Goal: Transaction & Acquisition: Purchase product/service

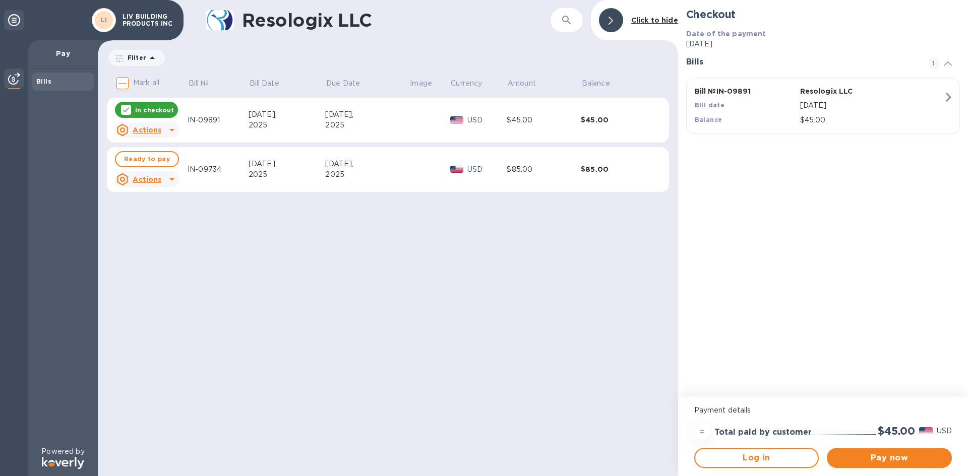
click at [148, 124] on div "Actions" at bounding box center [138, 130] width 45 height 12
click at [158, 175] on p "Open bill" at bounding box center [160, 171] width 34 height 11
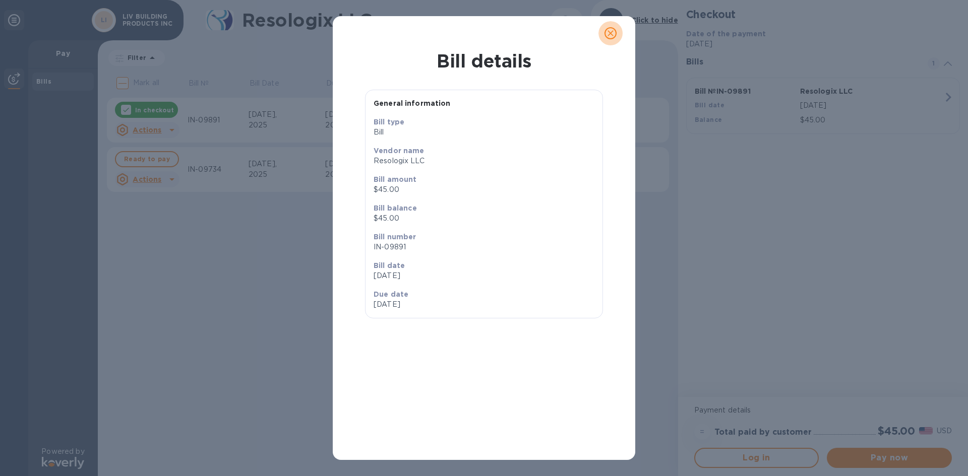
click at [615, 38] on span "close" at bounding box center [610, 33] width 12 height 12
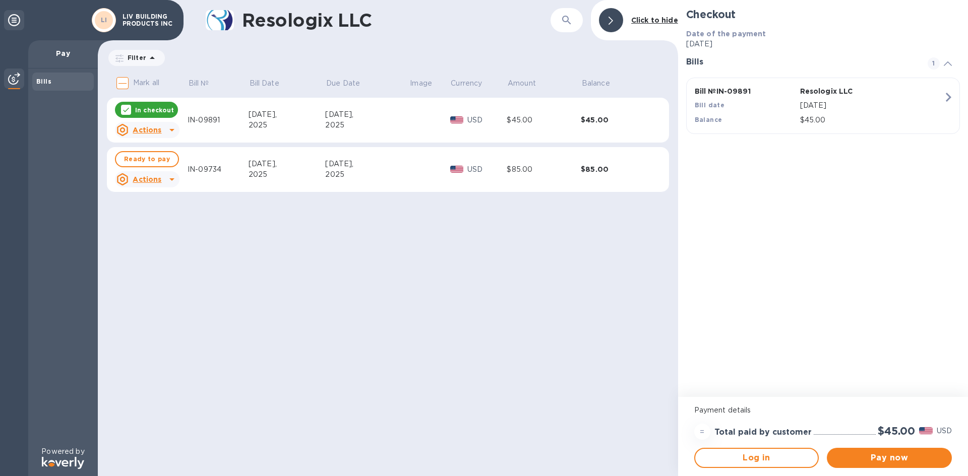
click at [279, 116] on div "[DATE]," at bounding box center [286, 114] width 77 height 11
click at [340, 124] on div "2025" at bounding box center [367, 125] width 84 height 11
click at [342, 124] on div "2025" at bounding box center [367, 125] width 84 height 11
click at [158, 129] on u "Actions" at bounding box center [147, 130] width 29 height 8
click at [168, 175] on p "Open bill" at bounding box center [160, 171] width 34 height 11
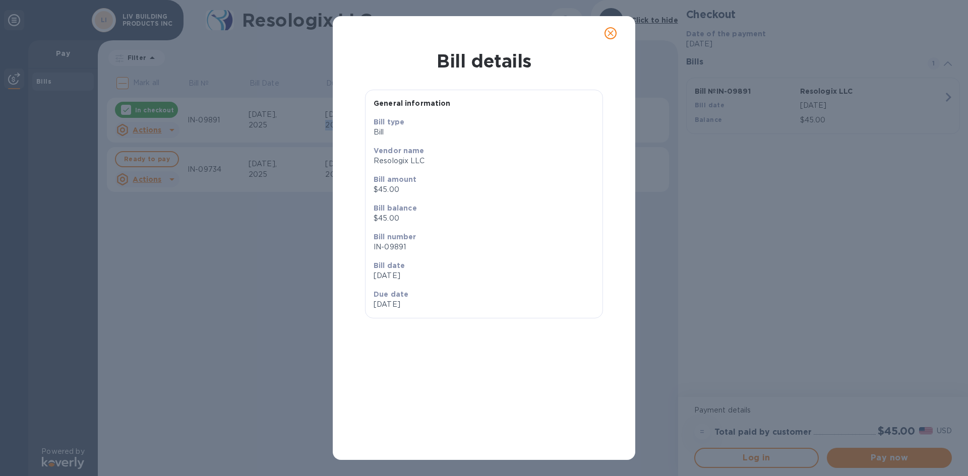
click at [609, 36] on icon "close" at bounding box center [610, 33] width 10 height 10
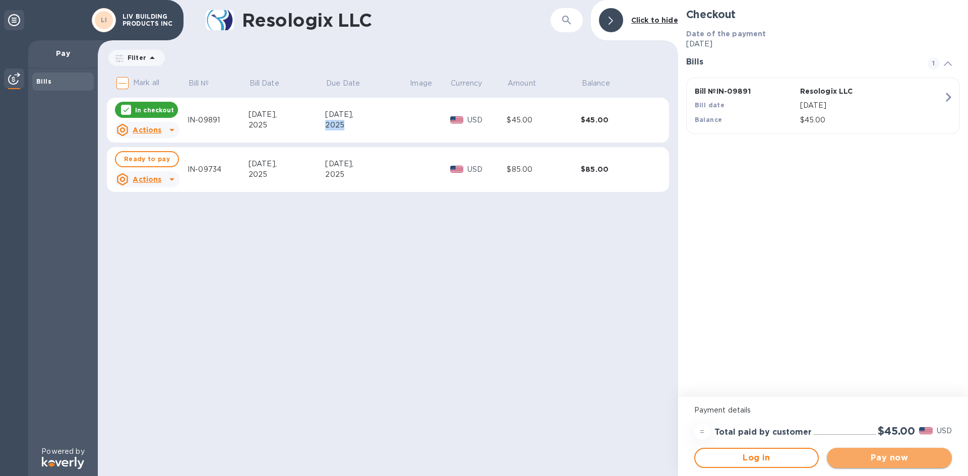
click at [897, 458] on span "Pay now" at bounding box center [889, 458] width 109 height 12
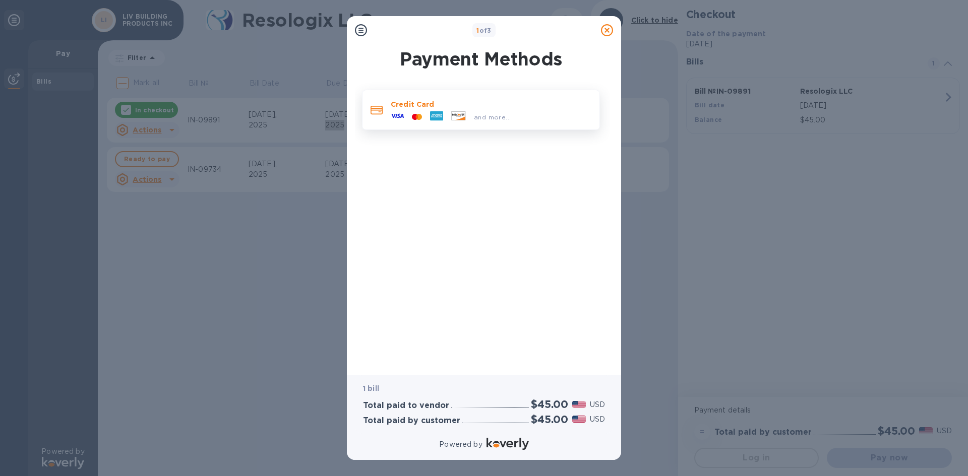
click at [406, 114] on div at bounding box center [397, 116] width 21 height 15
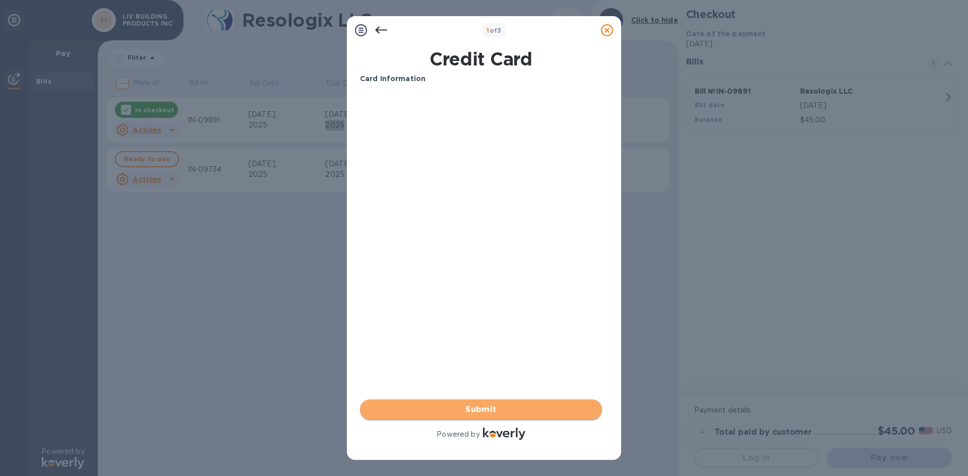
click at [475, 413] on span "Submit" at bounding box center [481, 410] width 226 height 12
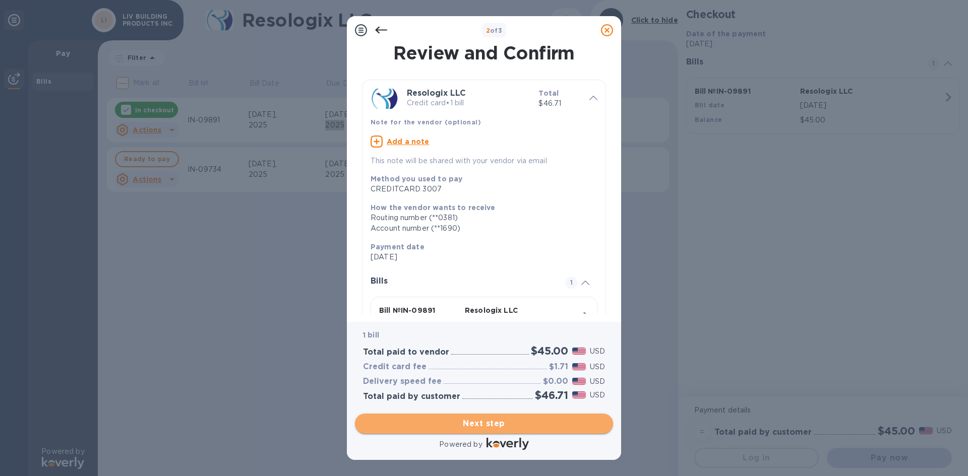
click at [475, 424] on span "Next step" at bounding box center [484, 424] width 242 height 12
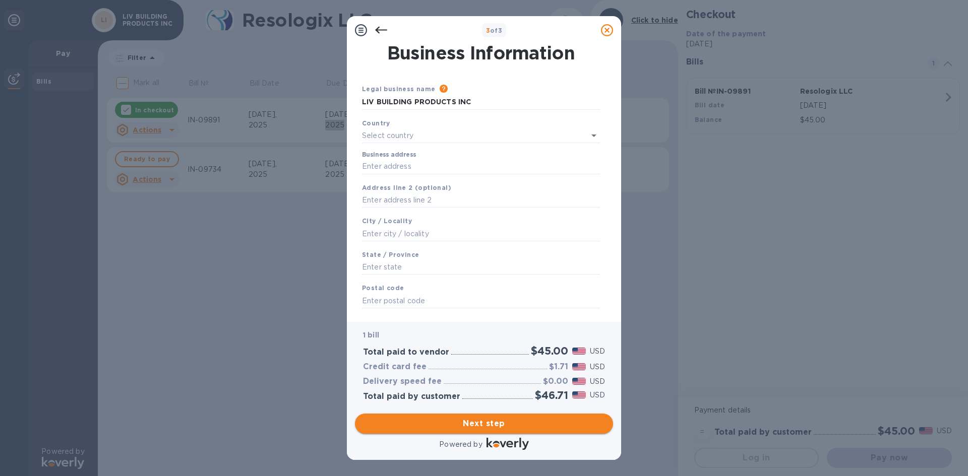
click at [452, 421] on span "Next step" at bounding box center [484, 424] width 242 height 12
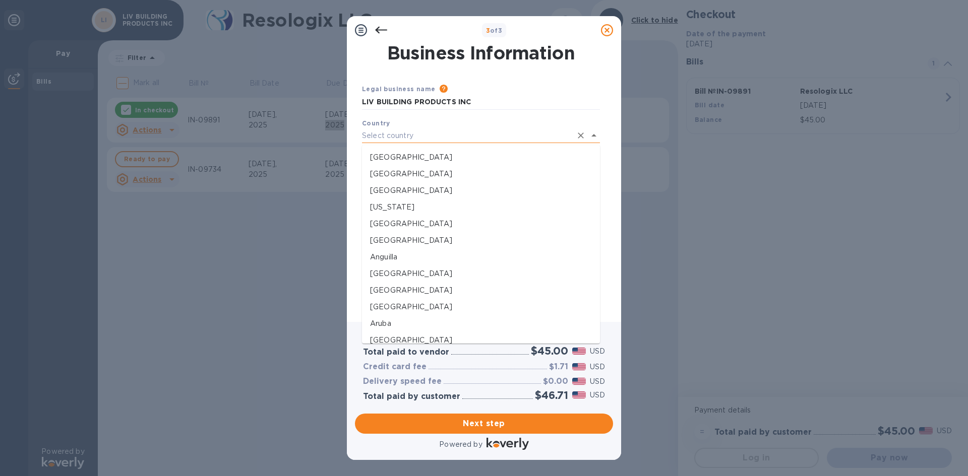
click at [404, 134] on input "text" at bounding box center [467, 136] width 210 height 15
type input "[GEOGRAPHIC_DATA]"
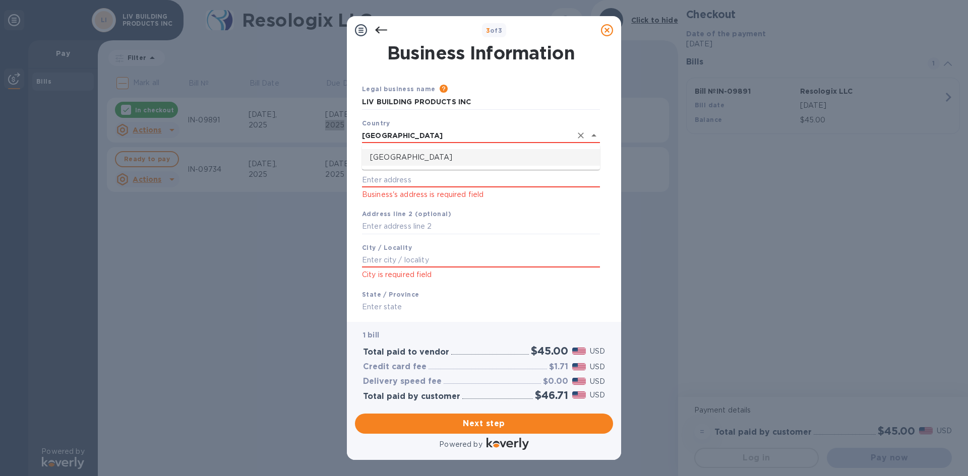
drag, startPoint x: 389, startPoint y: 167, endPoint x: 388, endPoint y: 147, distance: 20.2
click at [390, 165] on ul "[GEOGRAPHIC_DATA]" at bounding box center [481, 157] width 238 height 25
click at [382, 159] on p "[GEOGRAPHIC_DATA]" at bounding box center [481, 157] width 222 height 11
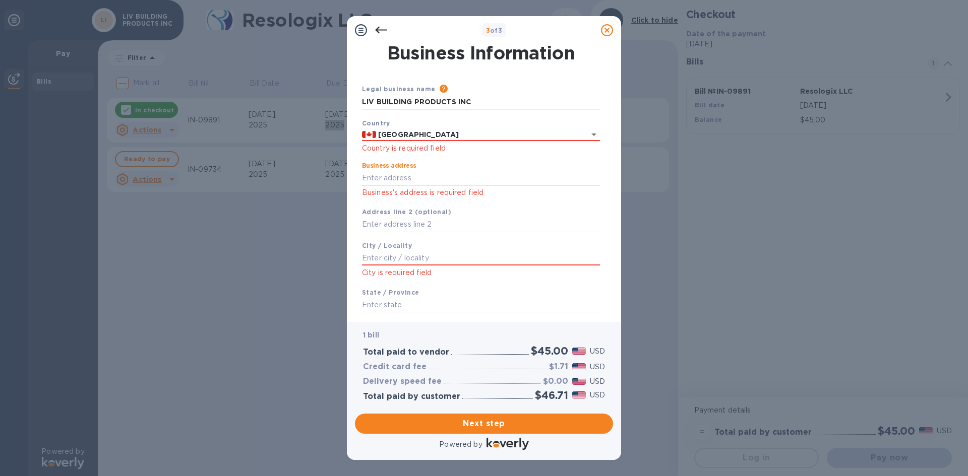
click at [386, 179] on input "Business address" at bounding box center [481, 177] width 238 height 15
type input "[STREET_ADDRESS][PERSON_NAME]"
click at [382, 257] on input "text" at bounding box center [481, 258] width 238 height 15
type input "Uxbridge"
click at [449, 307] on input "text" at bounding box center [481, 304] width 238 height 15
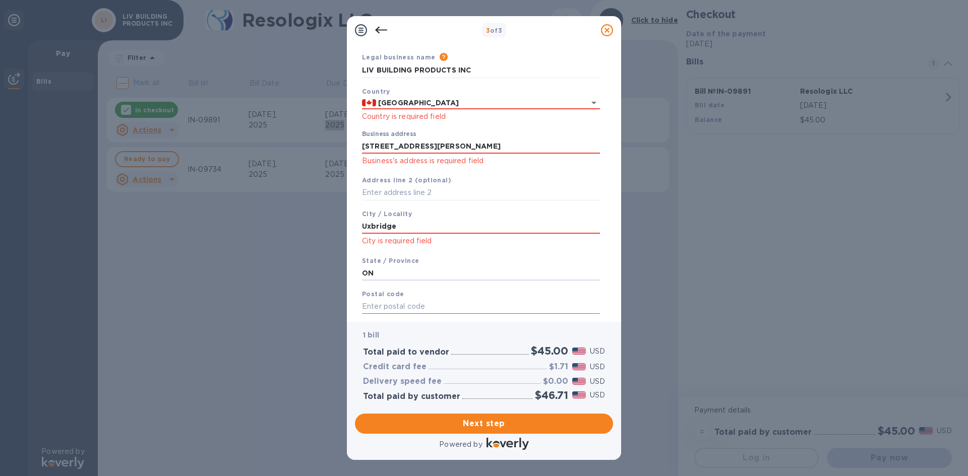
scroll to position [70, 0]
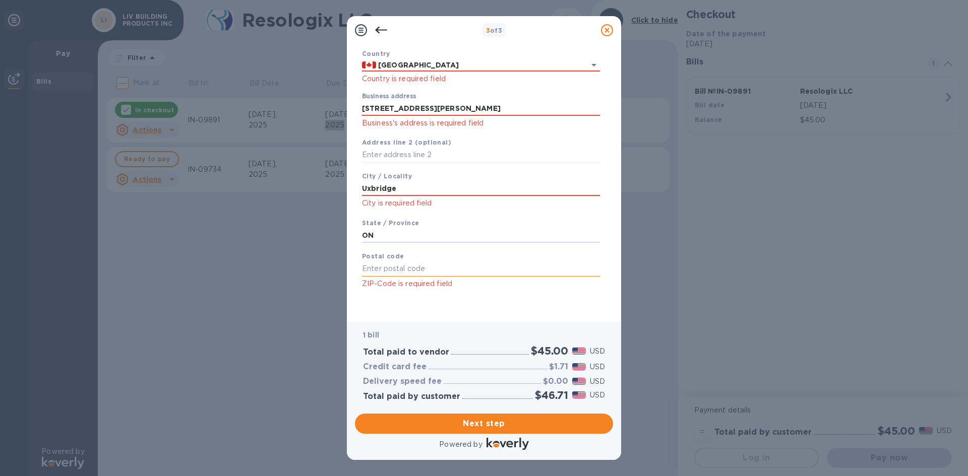
type input "ON"
click at [423, 274] on input "text" at bounding box center [481, 269] width 238 height 15
type input "L9P1R1"
click at [481, 424] on span "Next step" at bounding box center [484, 424] width 242 height 12
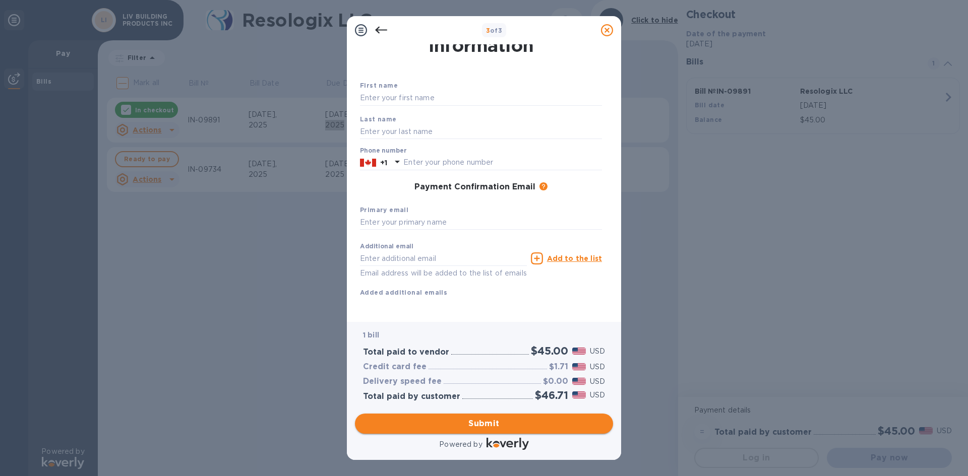
scroll to position [40, 0]
click at [425, 215] on input "text" at bounding box center [481, 222] width 242 height 15
type input "[EMAIL_ADDRESS][DOMAIN_NAME]"
click at [471, 422] on span "Submit" at bounding box center [484, 424] width 242 height 12
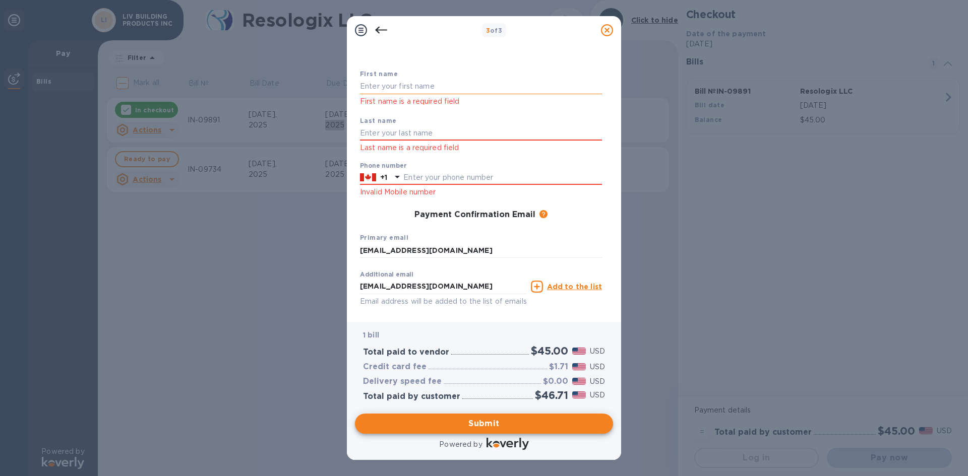
click at [408, 83] on input "text" at bounding box center [481, 86] width 242 height 15
type input "[PERSON_NAME]"
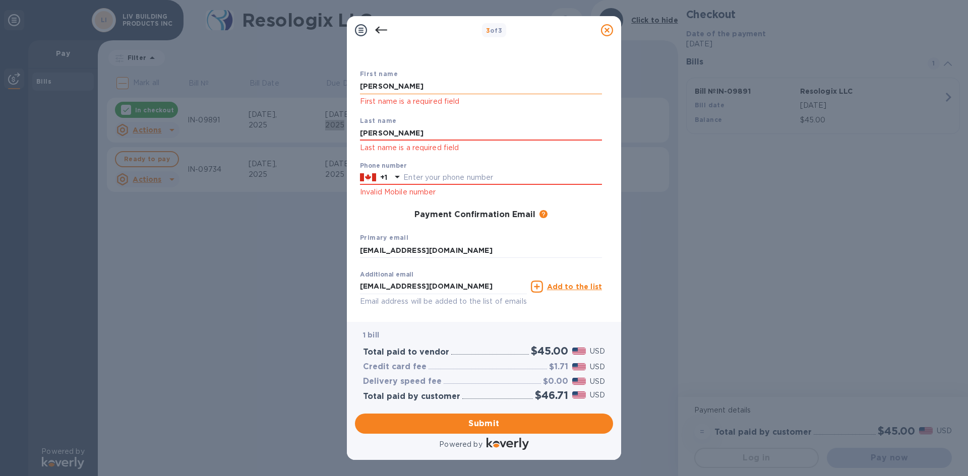
type input "[PERSON_NAME]"
type input "4"
type input "9058523733"
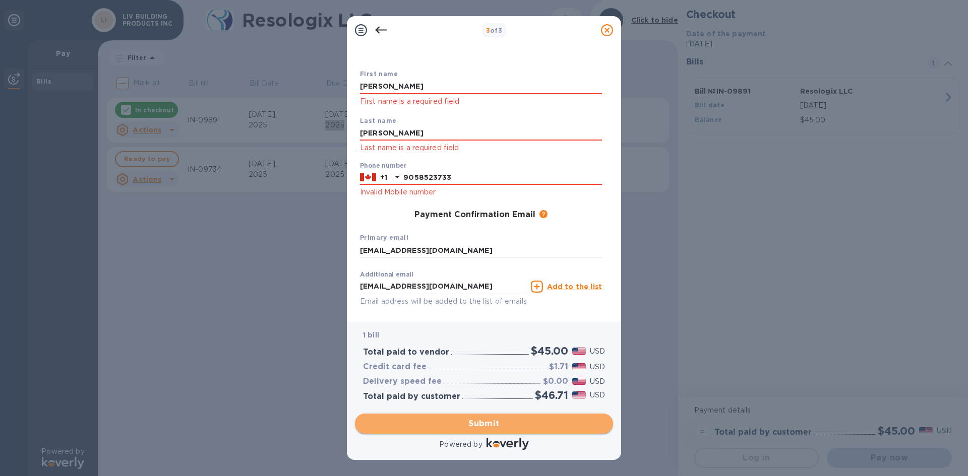
click at [494, 426] on span "Submit" at bounding box center [484, 424] width 242 height 12
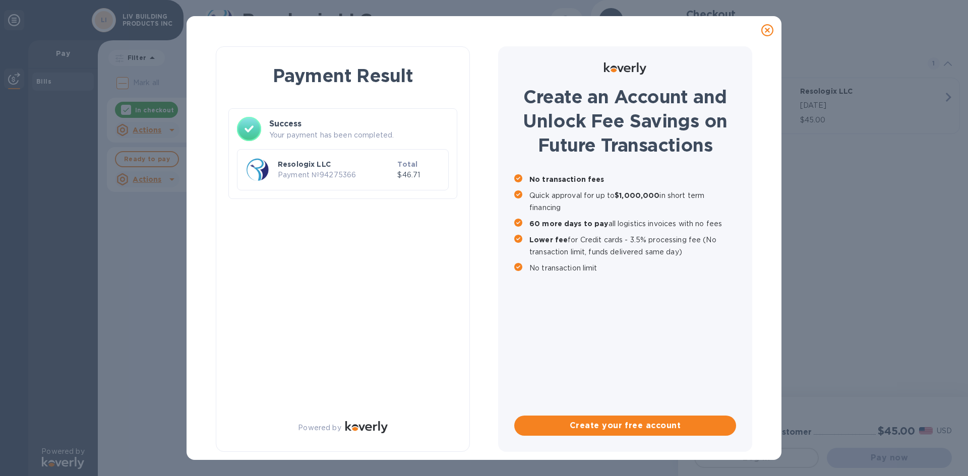
scroll to position [0, 0]
checkbox input "true"
click at [324, 173] on p "Payment № 94275366" at bounding box center [335, 175] width 115 height 11
